Goal: Navigation & Orientation: Find specific page/section

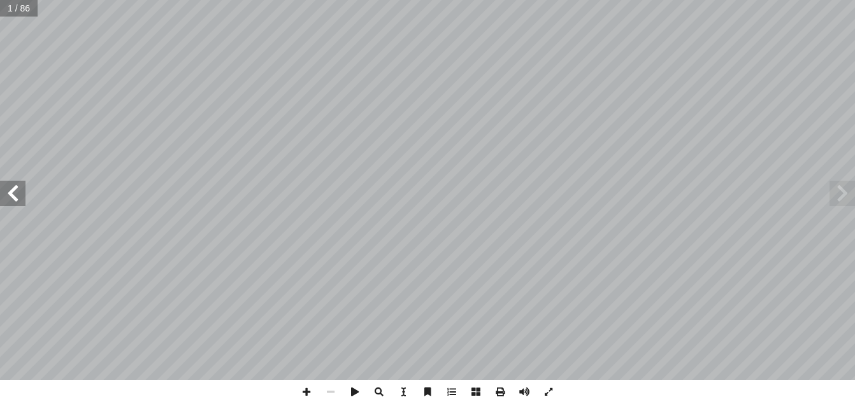
click at [15, 189] on span at bounding box center [12, 193] width 25 height 25
click at [845, 197] on span at bounding box center [841, 193] width 25 height 25
click at [304, 390] on span at bounding box center [306, 392] width 24 height 24
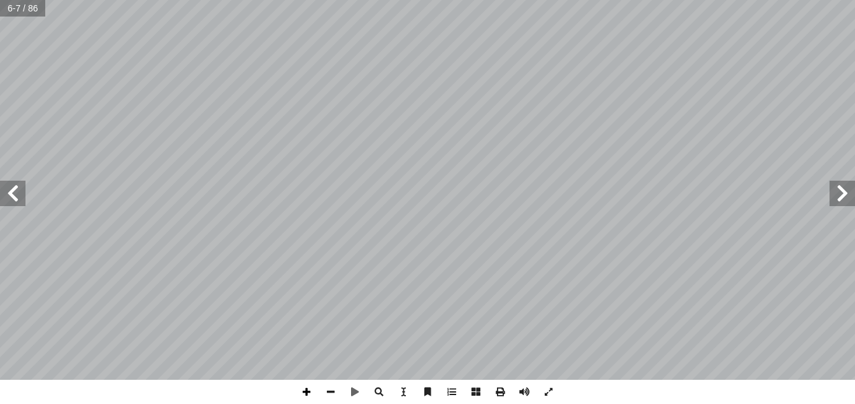
click at [307, 393] on span at bounding box center [306, 392] width 24 height 24
